Goal: Information Seeking & Learning: Compare options

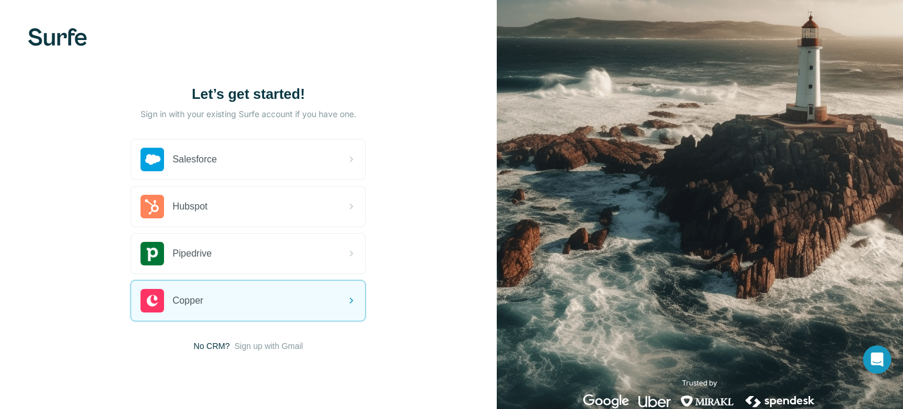
click at [209, 344] on span "No CRM?" at bounding box center [211, 346] width 36 height 12
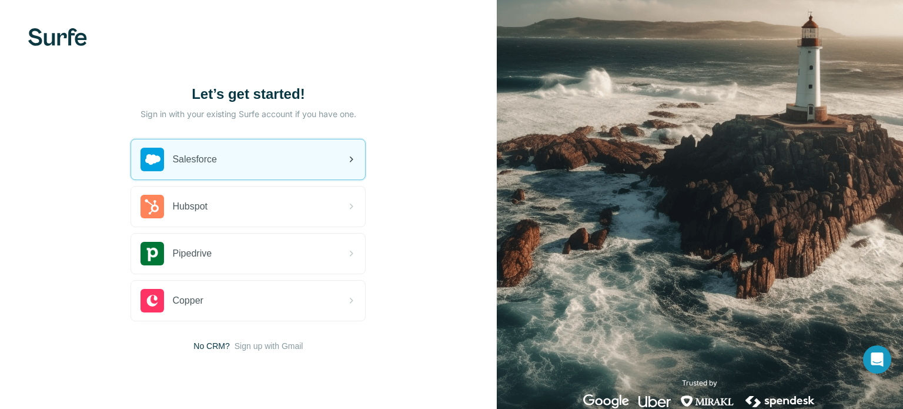
click at [234, 164] on div "Salesforce" at bounding box center [248, 159] width 234 height 40
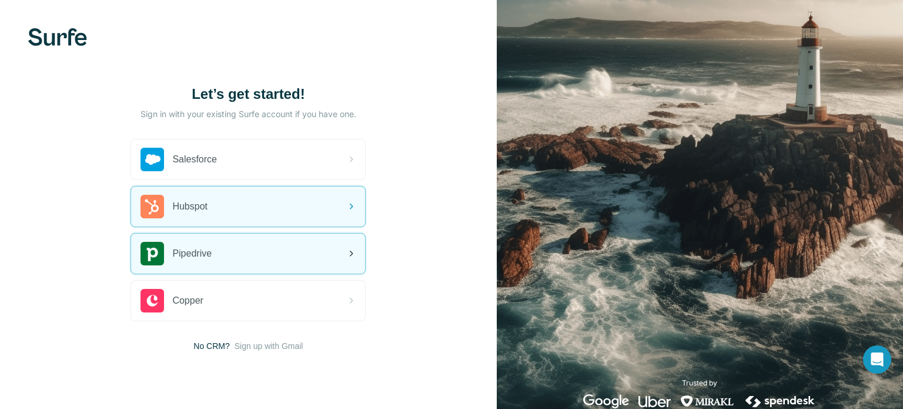
click at [206, 243] on div "Pipedrive" at bounding box center [176, 254] width 71 height 24
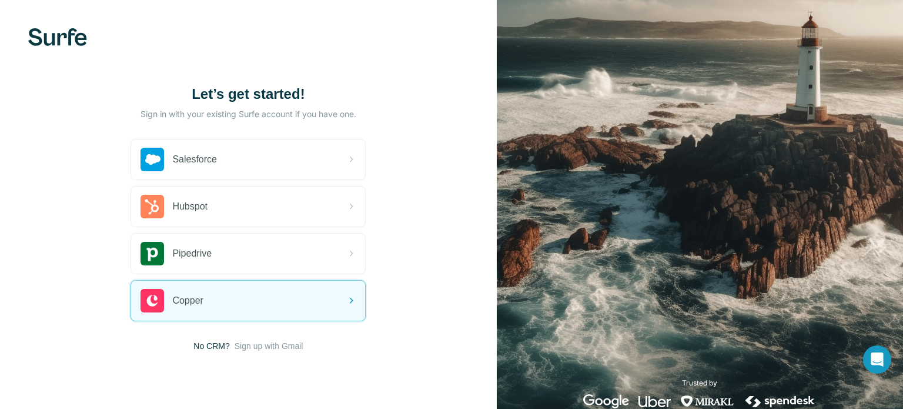
click at [208, 343] on span "No CRM?" at bounding box center [211, 346] width 36 height 12
